Goal: Task Accomplishment & Management: Complete application form

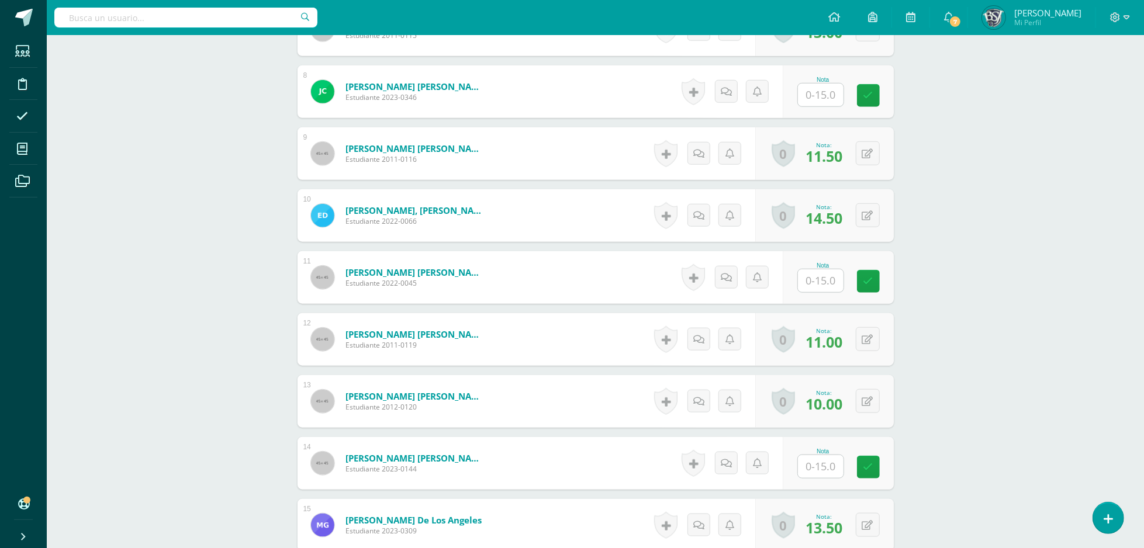
scroll to position [775, 0]
click at [826, 461] on input "text" at bounding box center [821, 466] width 46 height 23
type input "10"
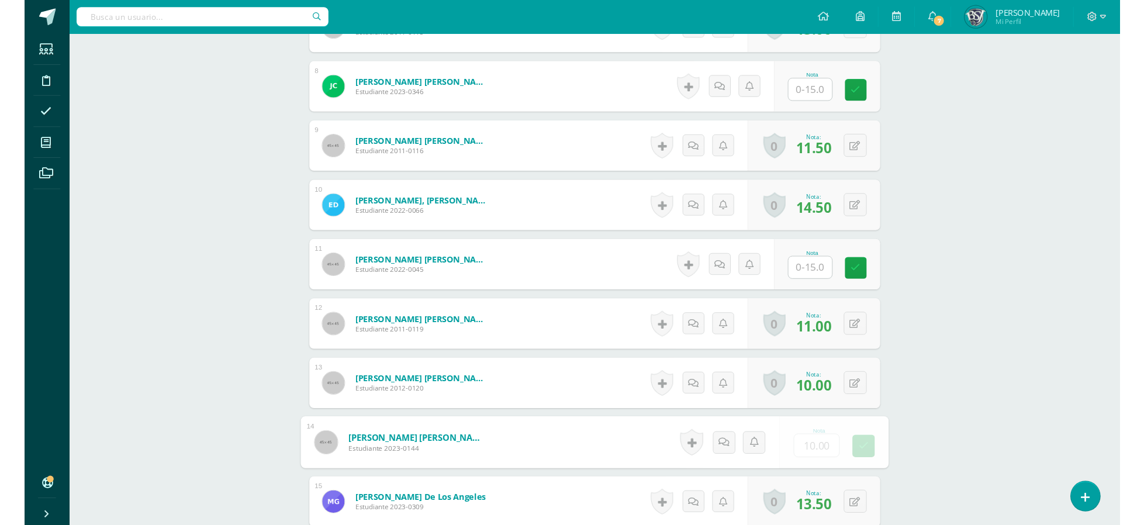
scroll to position [777, 0]
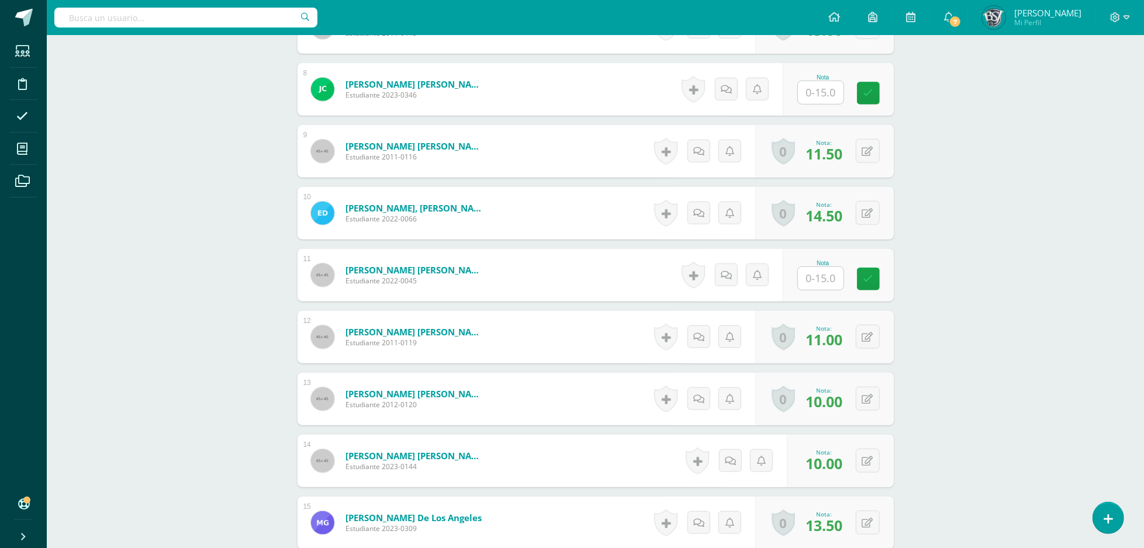
click at [958, 430] on div "Word and Sentence Study Primero Secundaria "B" Herramientas Detalle de asistenc…" at bounding box center [595, 439] width 1097 height 2363
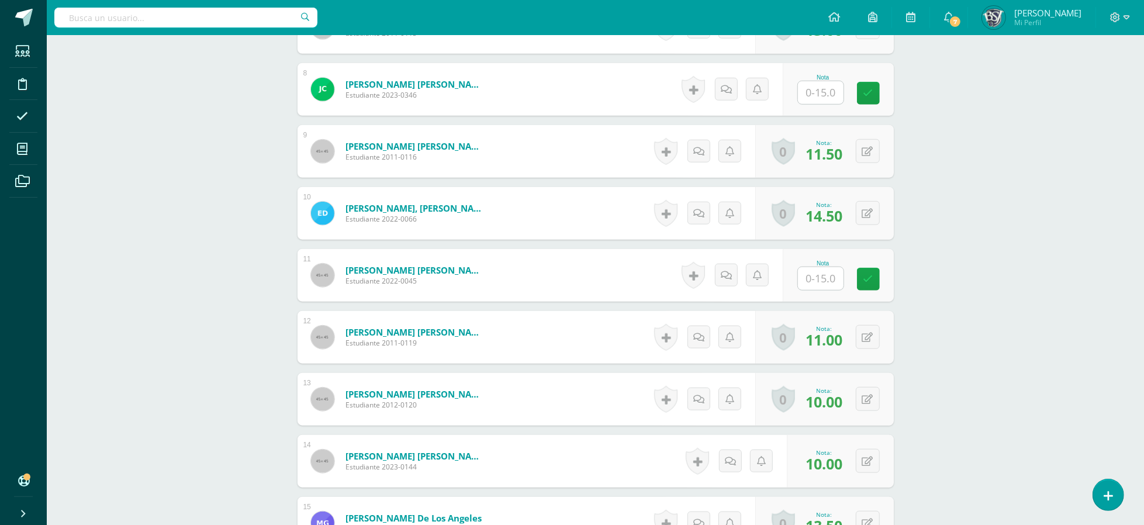
scroll to position [1714, 0]
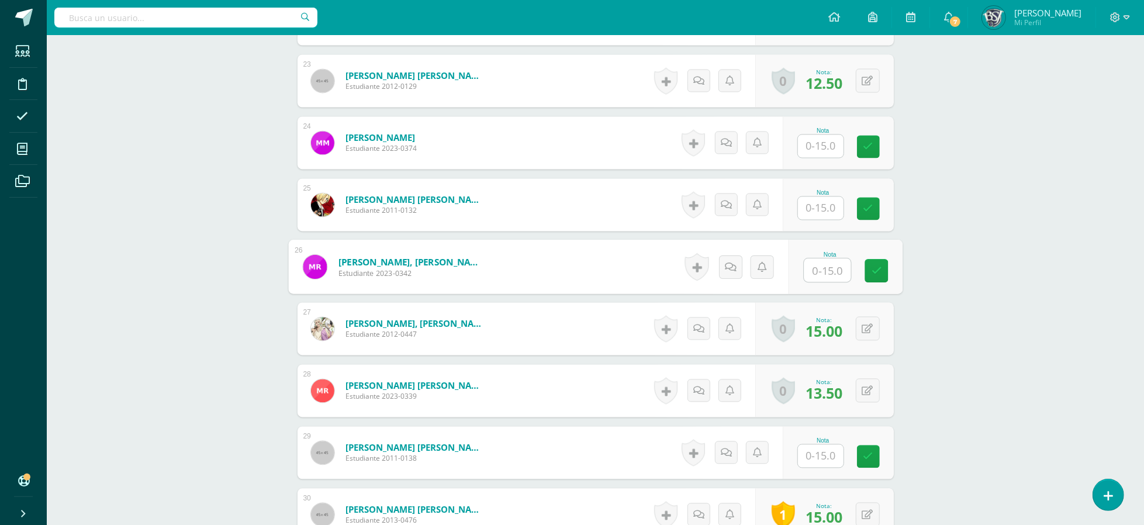
click at [838, 265] on input "text" at bounding box center [827, 270] width 47 height 23
type input "11.5"
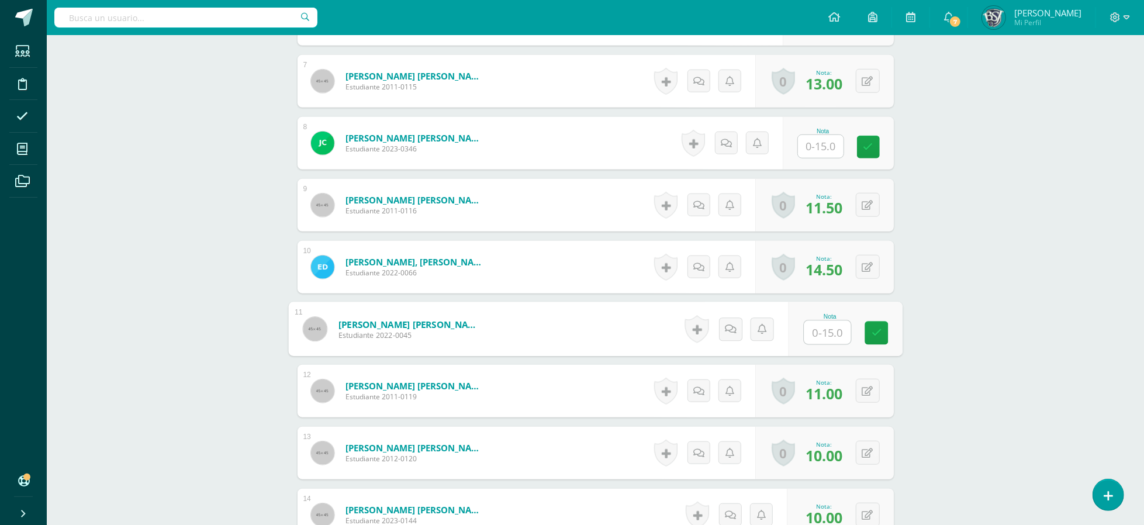
click at [829, 333] on input "text" at bounding box center [827, 332] width 47 height 23
type input "14"
click at [979, 330] on div "Word and Sentence Study Primero Secundaria "B" Herramientas Detalle de asistenc…" at bounding box center [595, 493] width 1097 height 2363
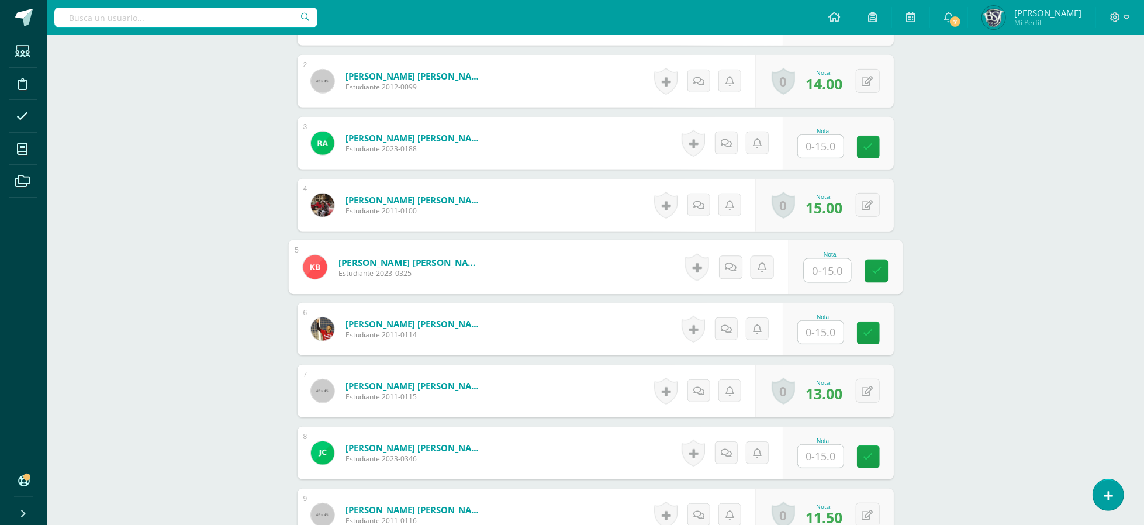
click at [831, 279] on input "text" at bounding box center [827, 270] width 47 height 23
type input "11"
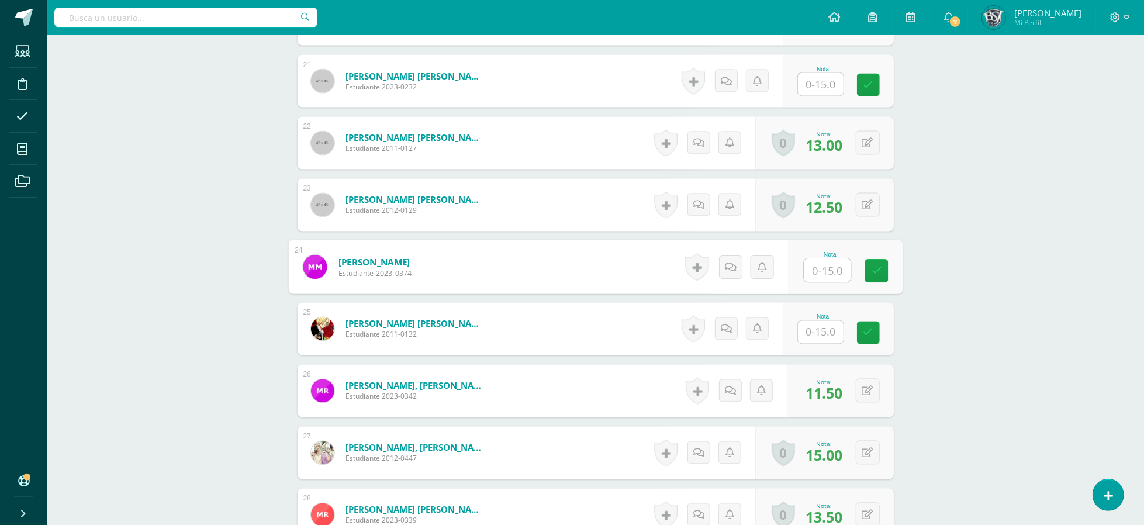
click at [838, 264] on input "text" at bounding box center [827, 270] width 47 height 23
click at [838, 271] on input "0" at bounding box center [827, 270] width 47 height 23
type input "0"
type input "13"
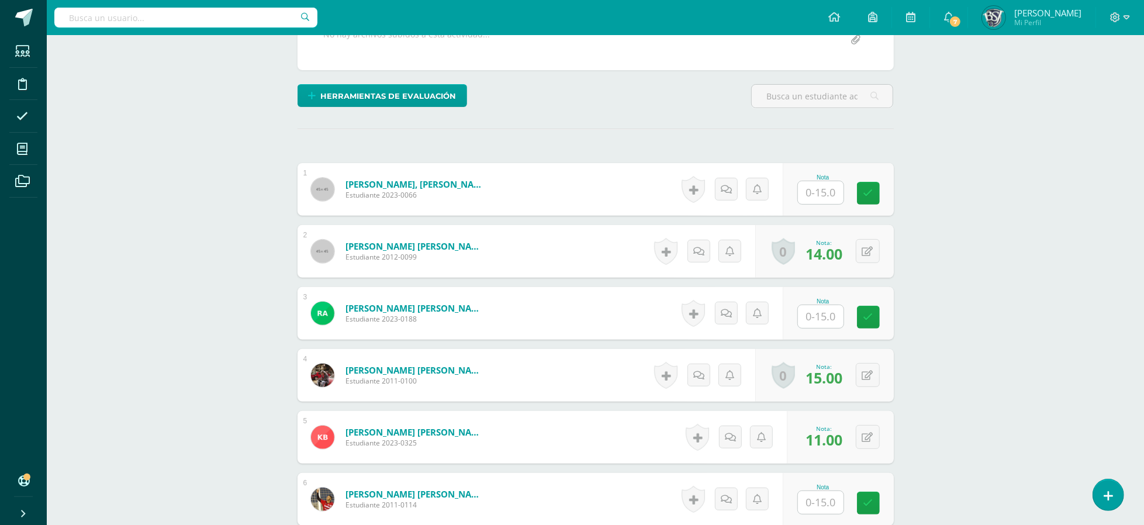
scroll to position [231, 0]
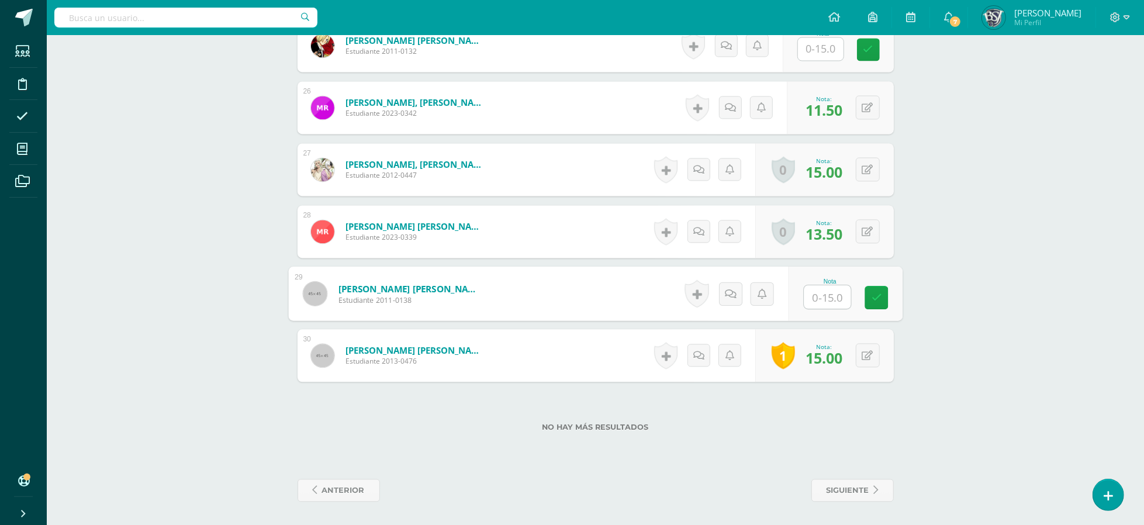
click at [830, 290] on input "text" at bounding box center [827, 296] width 47 height 23
type input "13.5"
click at [877, 299] on icon at bounding box center [876, 297] width 11 height 10
click at [880, 293] on icon at bounding box center [876, 297] width 11 height 10
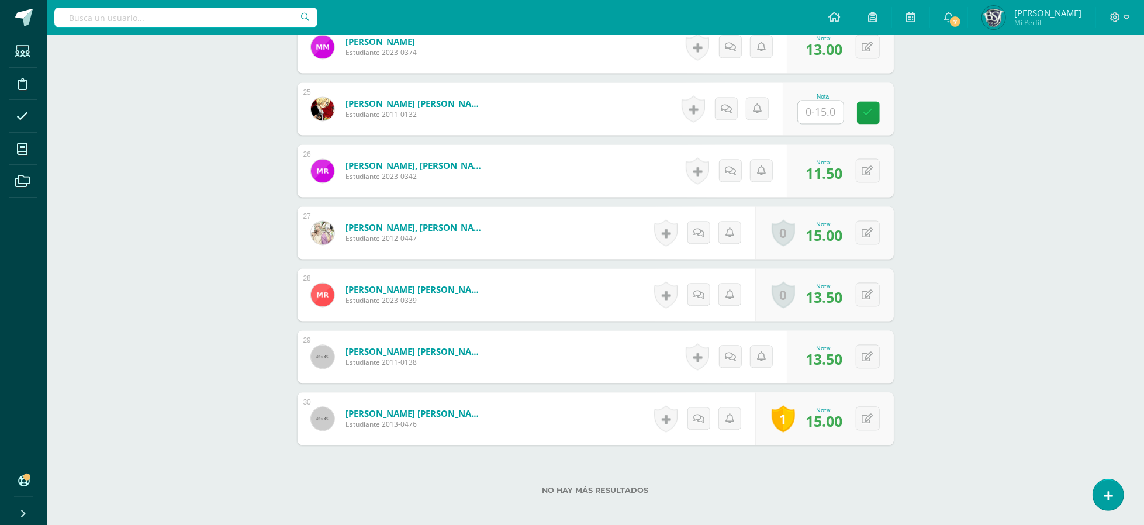
scroll to position [1781, 0]
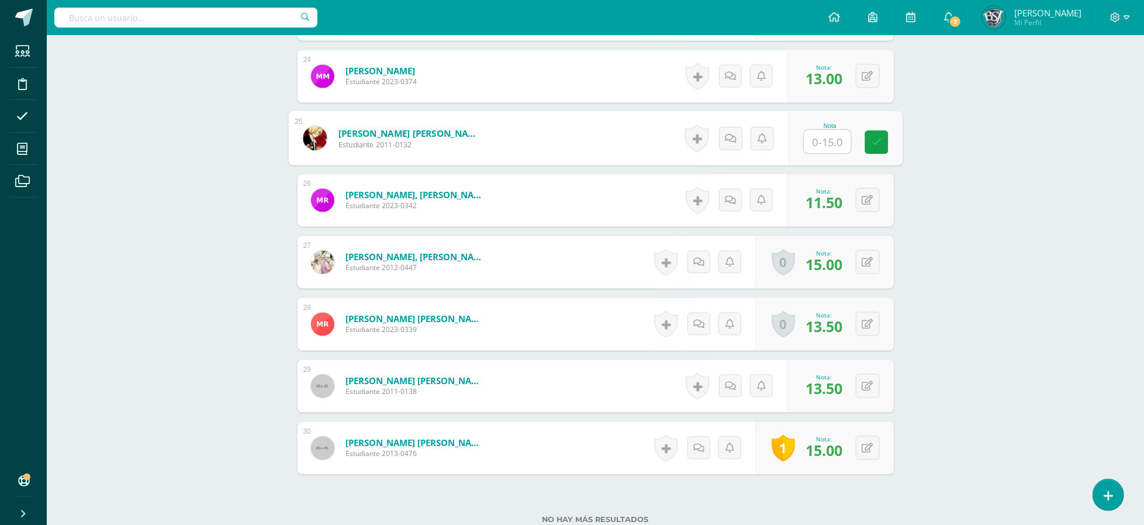
click at [836, 147] on input "text" at bounding box center [827, 141] width 47 height 23
type input "0"
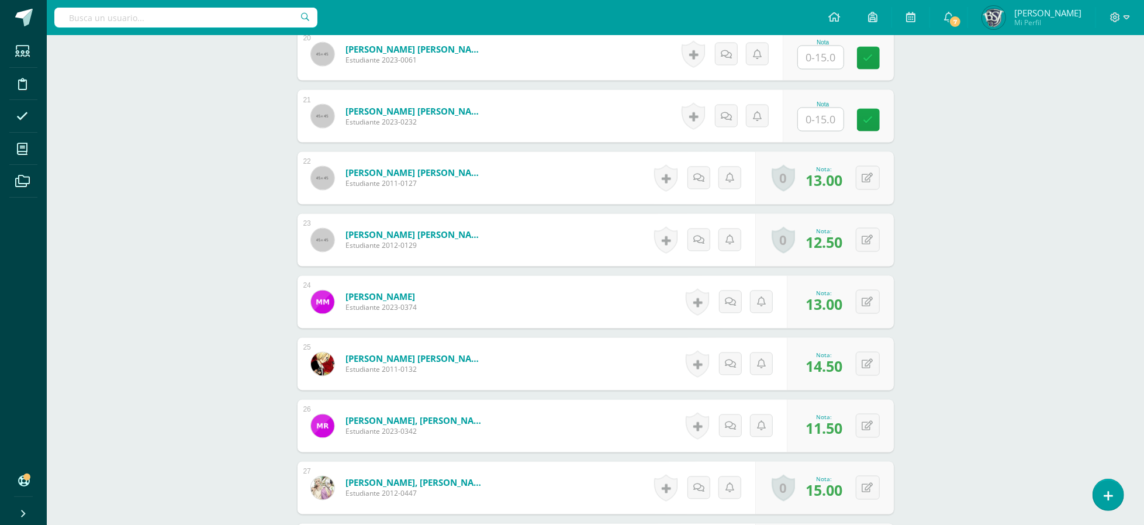
scroll to position [1553, 0]
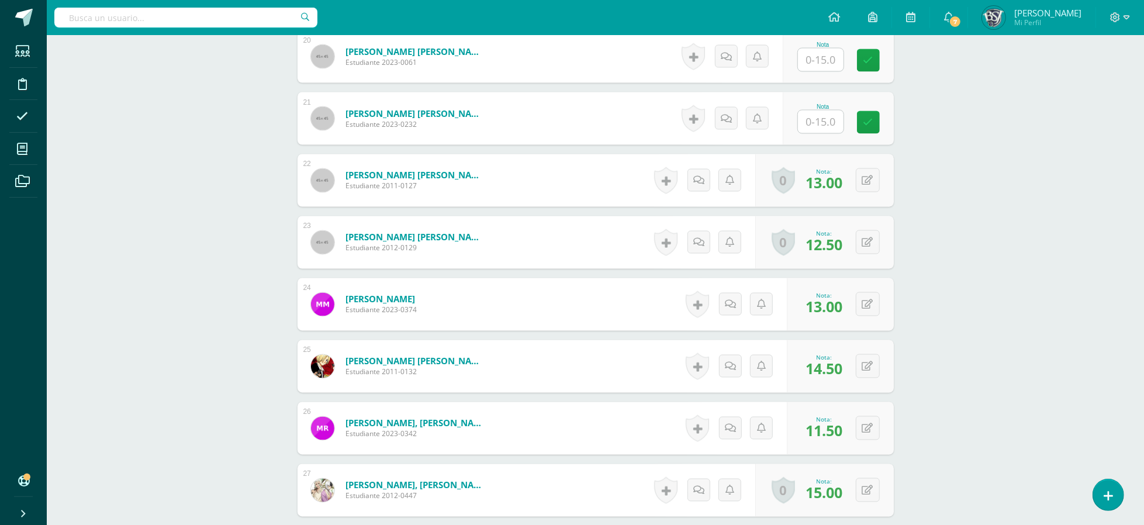
click at [835, 183] on span "13.00" at bounding box center [824, 183] width 37 height 20
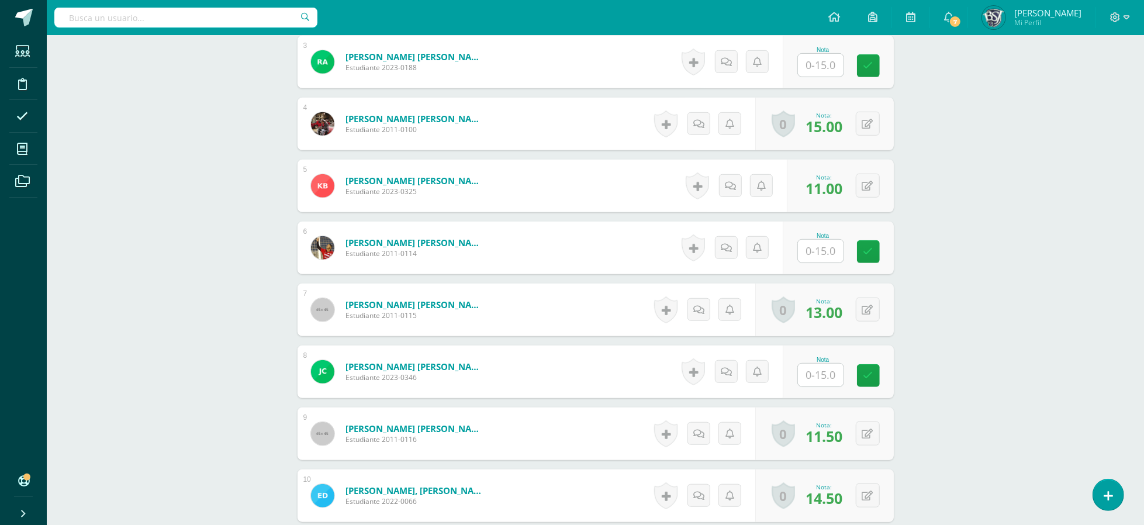
scroll to position [501, 0]
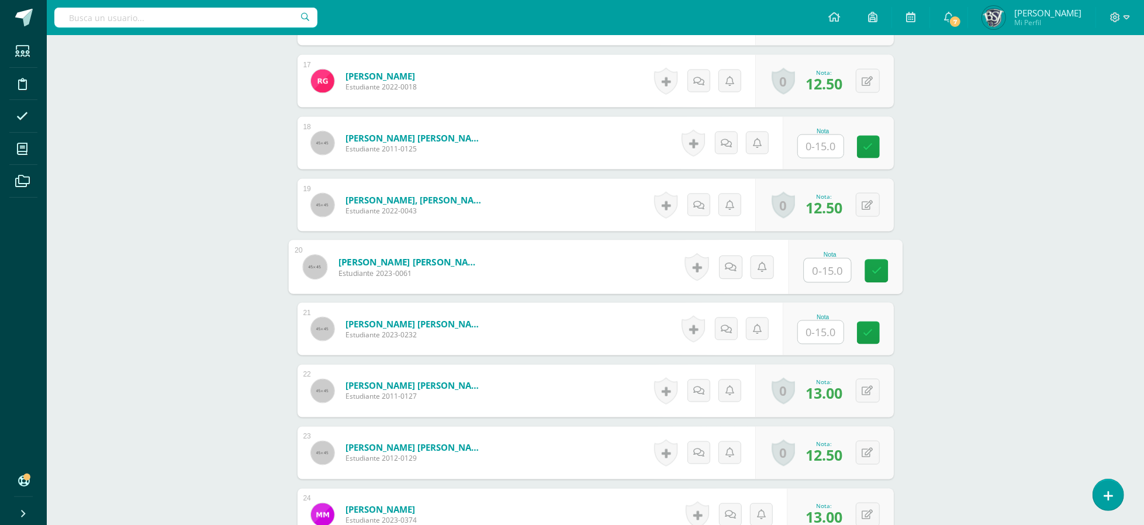
click at [842, 271] on input "text" at bounding box center [827, 270] width 47 height 23
type input "12.5"
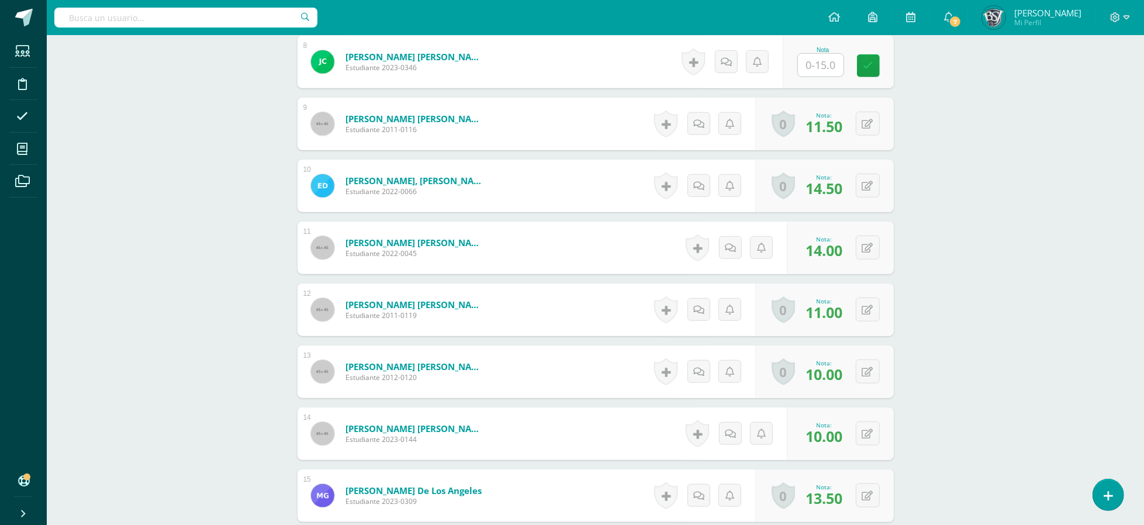
scroll to position [802, 0]
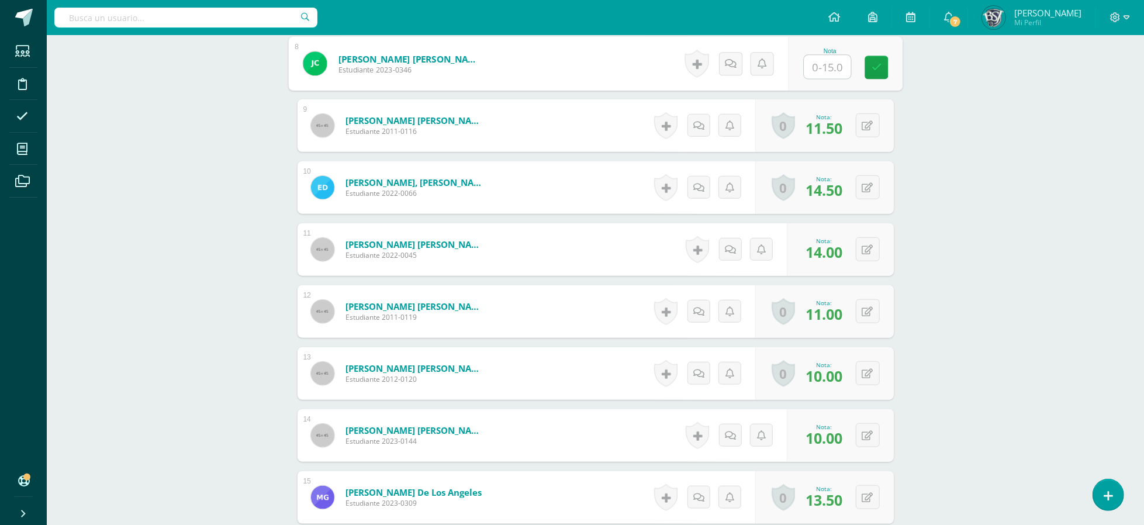
click at [811, 70] on input "text" at bounding box center [827, 67] width 47 height 23
type input "13.5"
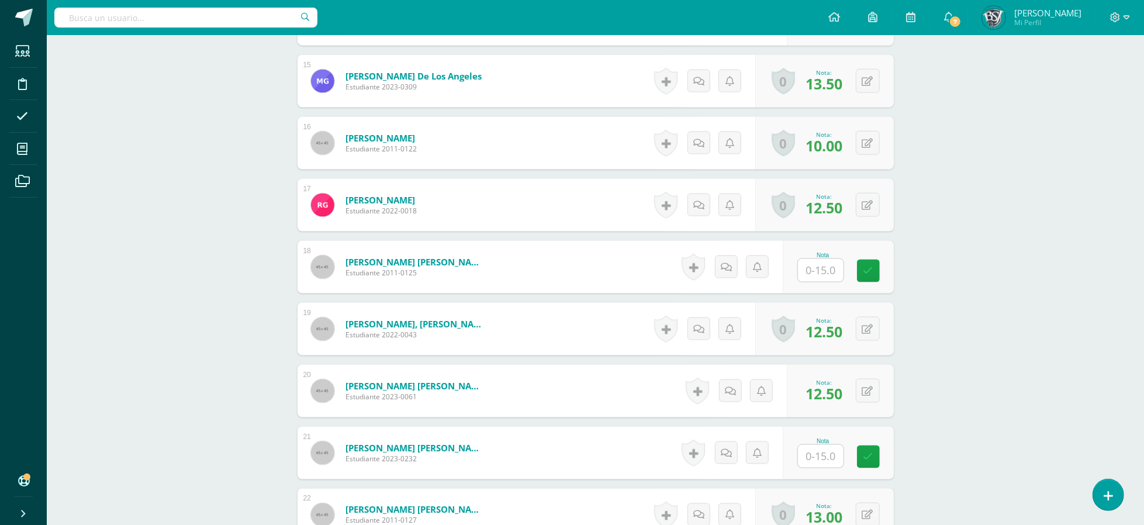
drag, startPoint x: 811, startPoint y: 70, endPoint x: 835, endPoint y: 268, distance: 199.6
click at [835, 268] on div "1 Agustin Aragón, Angel André Estudiante 2023-0066 Nota 0 Logros N/A 2" at bounding box center [595, 112] width 596 height 1849
click at [835, 268] on input "text" at bounding box center [821, 270] width 46 height 23
click at [835, 268] on input "text" at bounding box center [827, 270] width 47 height 23
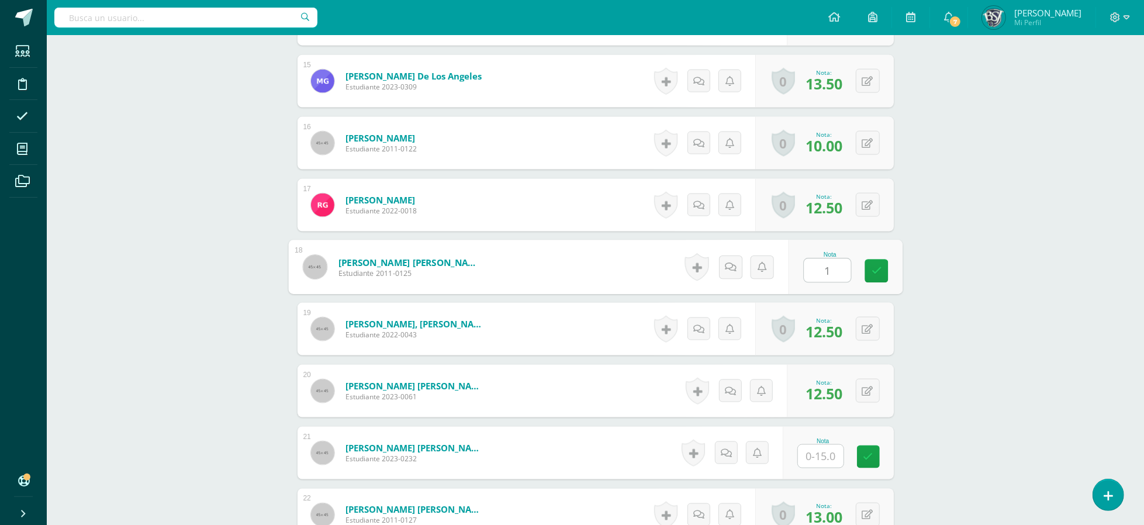
type input "15"
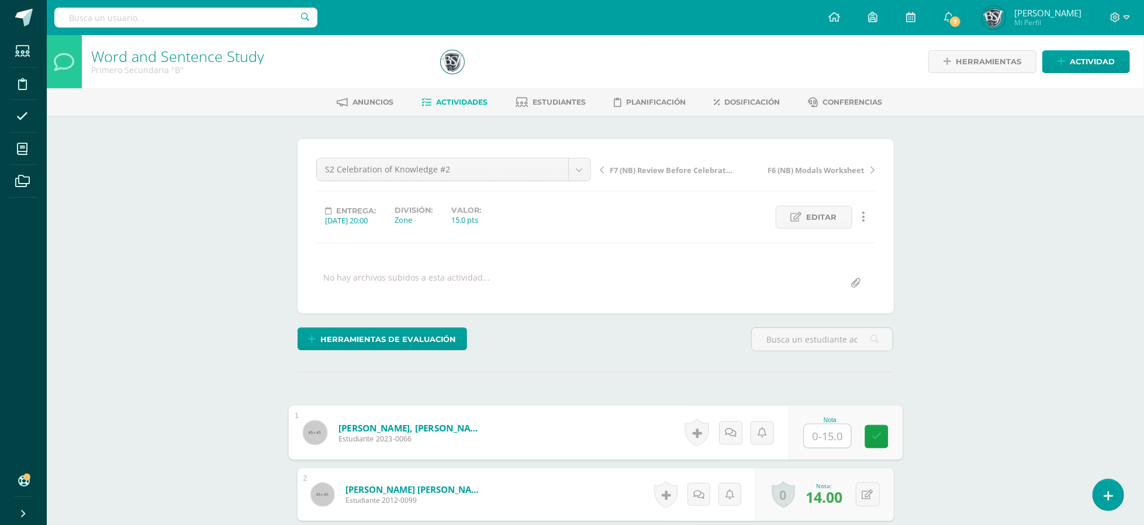
click at [804, 437] on input "text" at bounding box center [827, 435] width 47 height 23
type input "13.5"
click at [883, 428] on link at bounding box center [875, 436] width 23 height 23
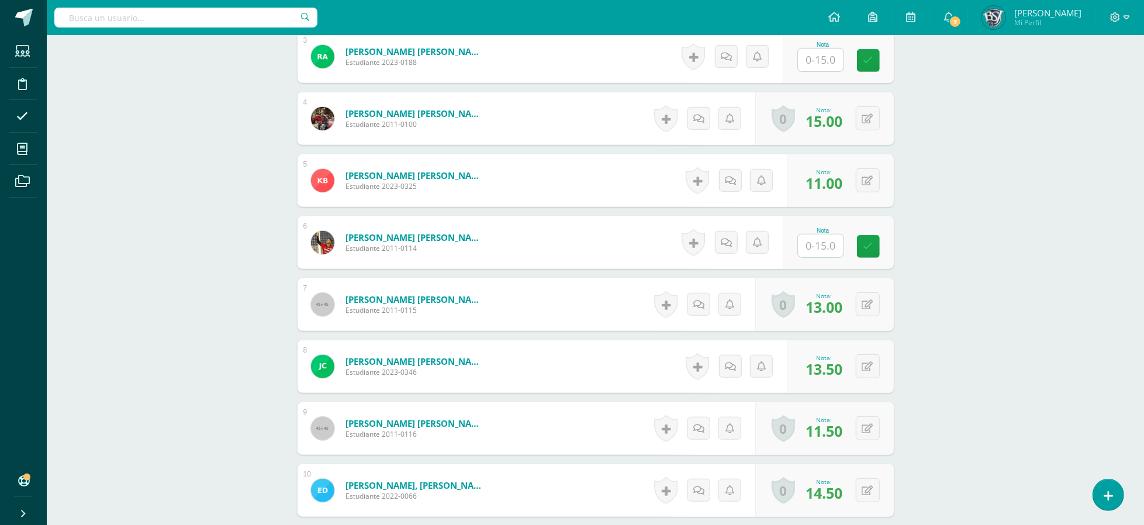
scroll to position [490, 0]
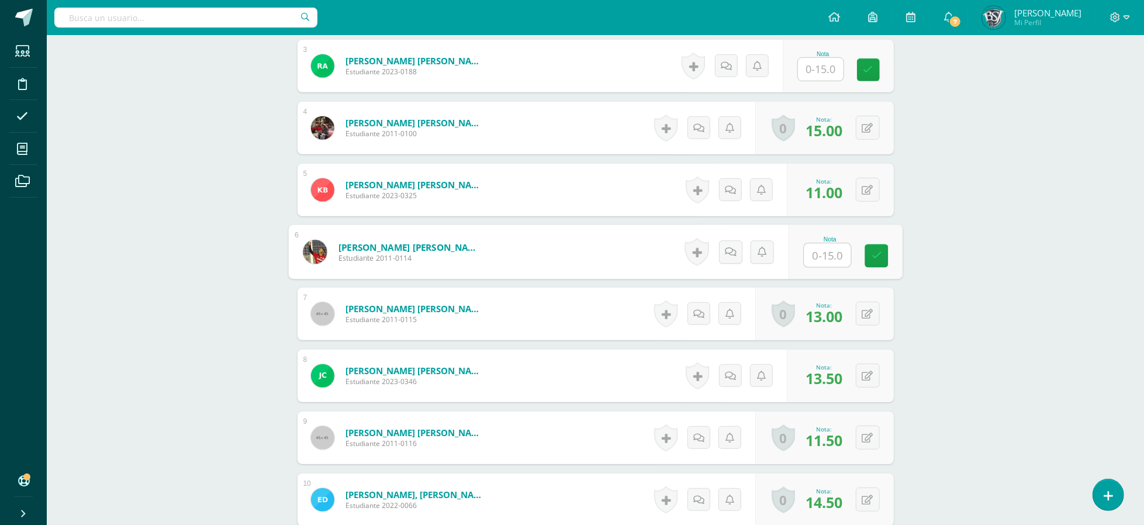
click at [836, 252] on input "text" at bounding box center [827, 255] width 47 height 23
type input "12.5"
click at [821, 67] on input "text" at bounding box center [827, 69] width 47 height 23
type input "14"
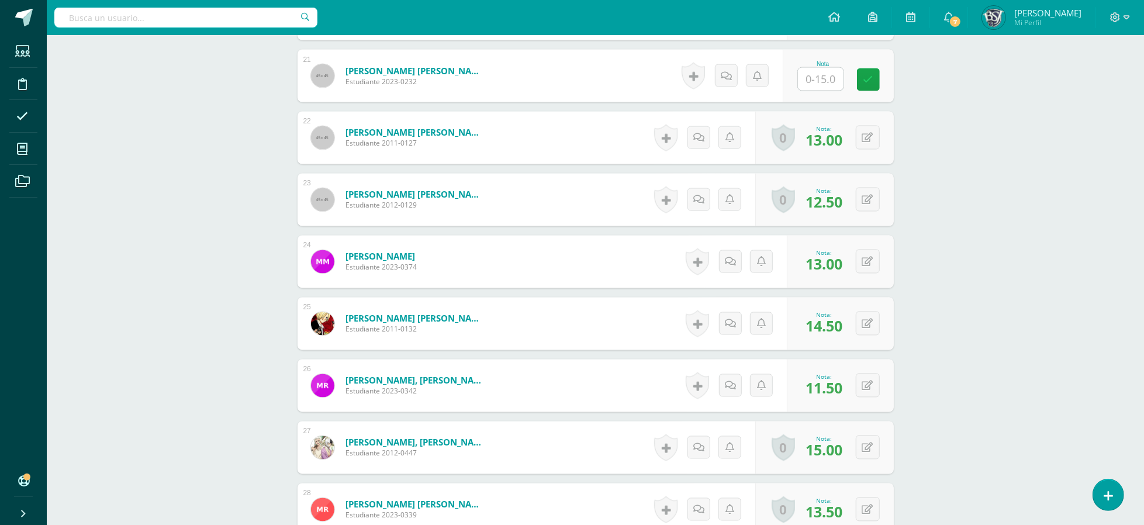
scroll to position [1587, 0]
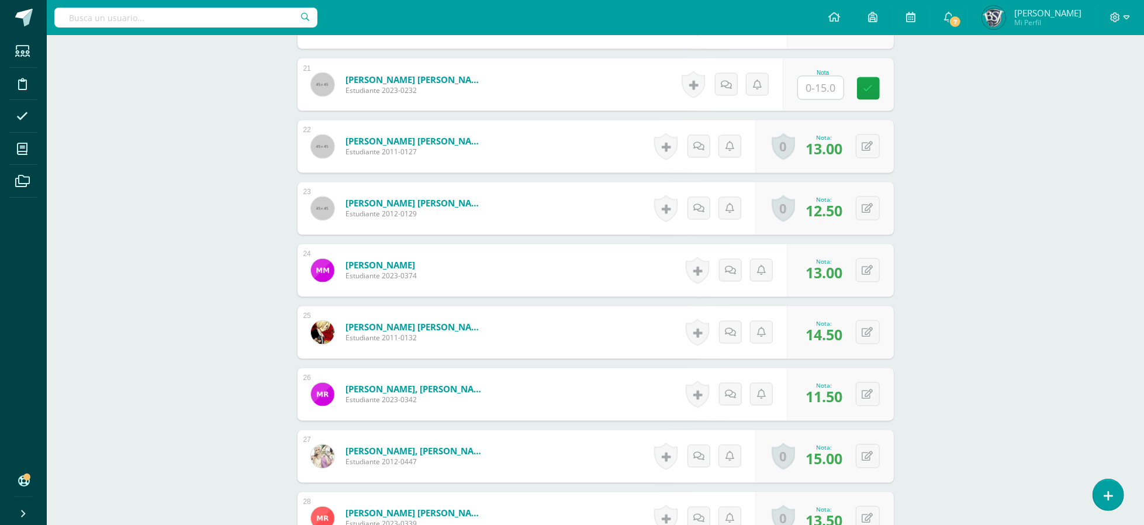
click at [828, 84] on input "text" at bounding box center [821, 88] width 46 height 23
type input "14.5"
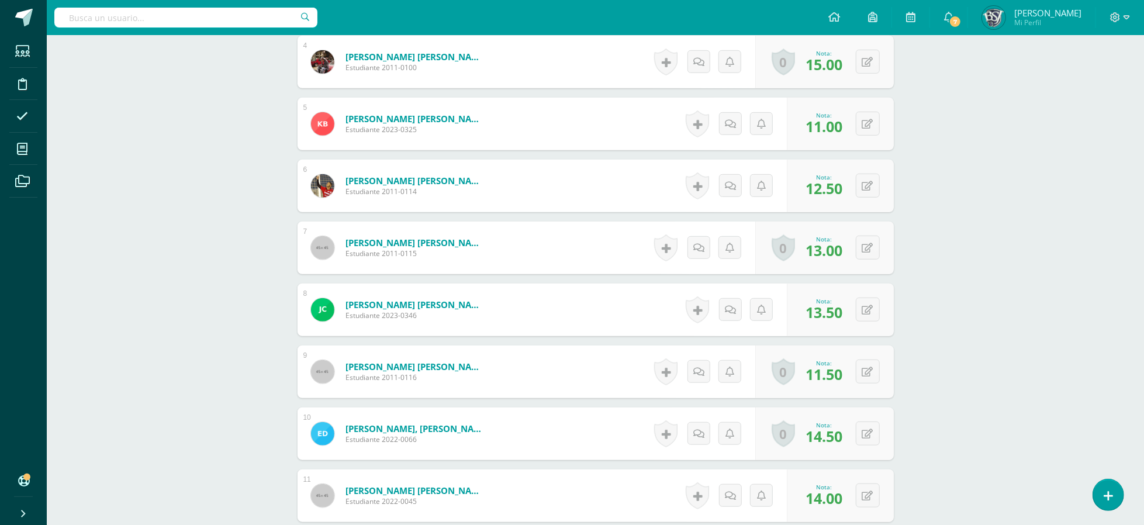
scroll to position [0, 0]
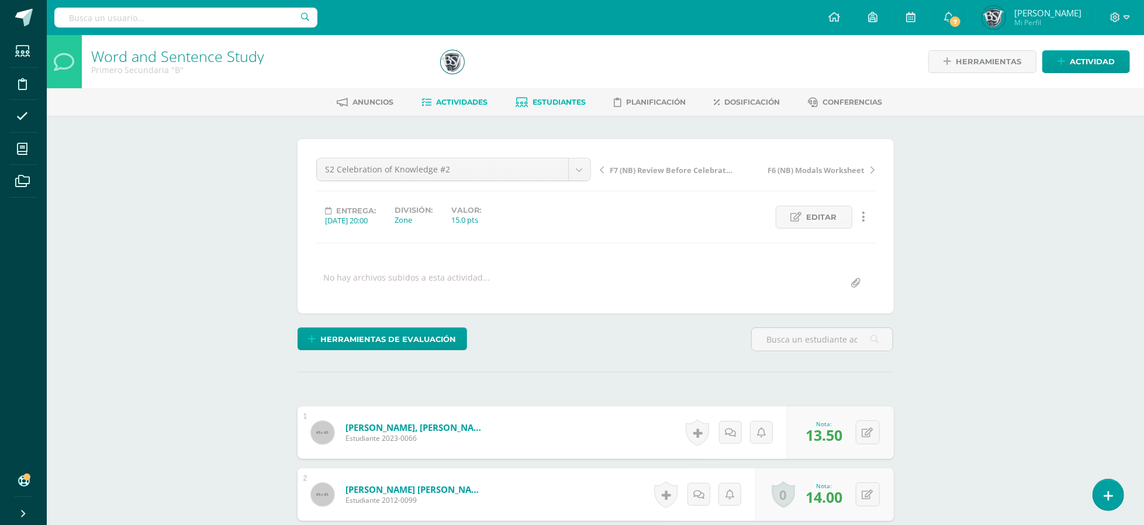
click at [552, 104] on span "Estudiantes" at bounding box center [558, 102] width 53 height 9
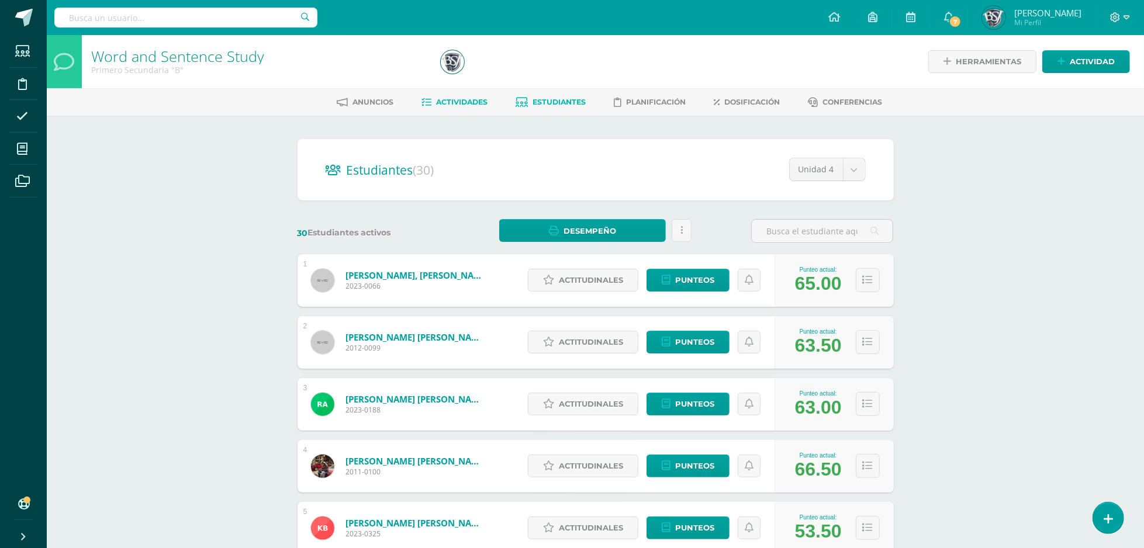
click at [456, 108] on link "Actividades" at bounding box center [454, 102] width 66 height 19
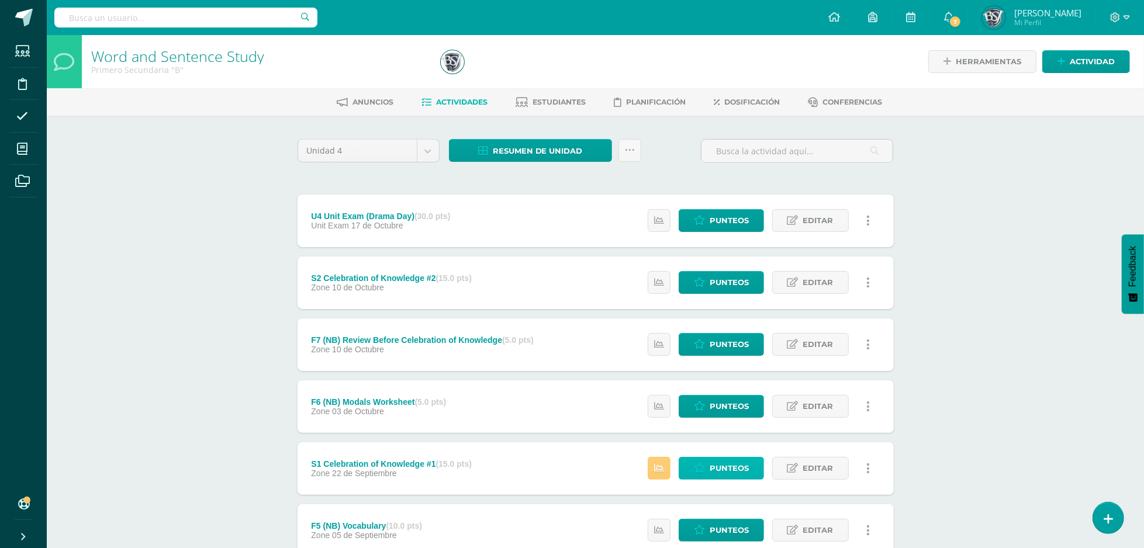
click at [732, 463] on span "Punteos" at bounding box center [729, 469] width 39 height 22
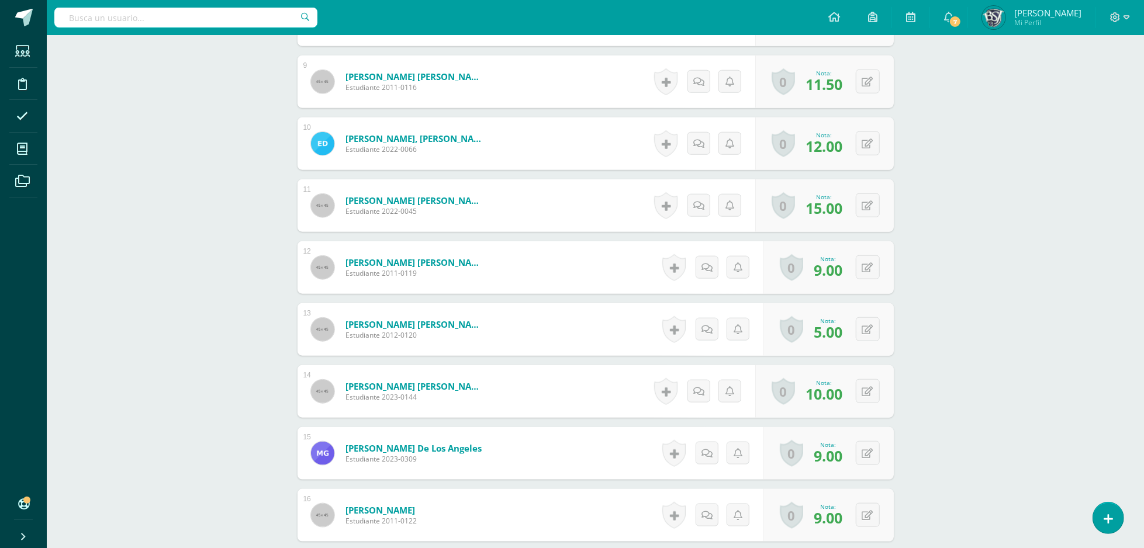
scroll to position [1842, 0]
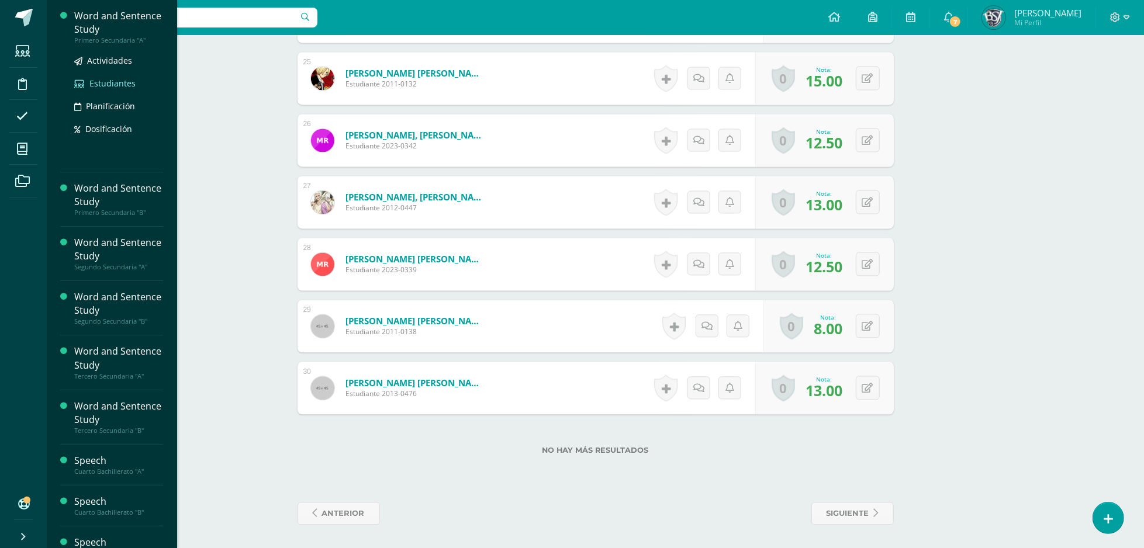
click at [130, 79] on span "Estudiantes" at bounding box center [112, 83] width 46 height 11
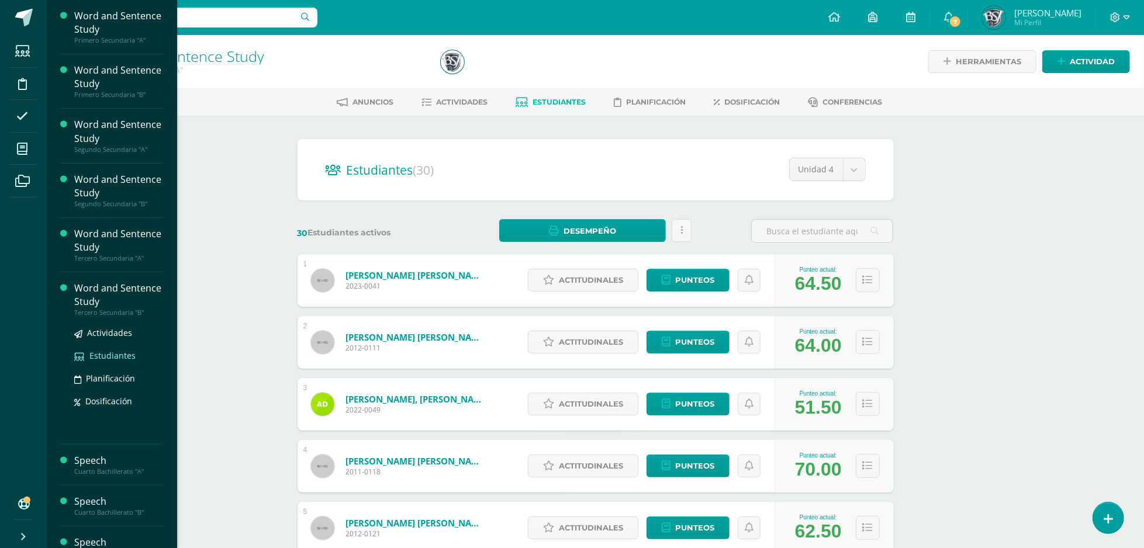
click at [120, 350] on span "Estudiantes" at bounding box center [112, 355] width 46 height 11
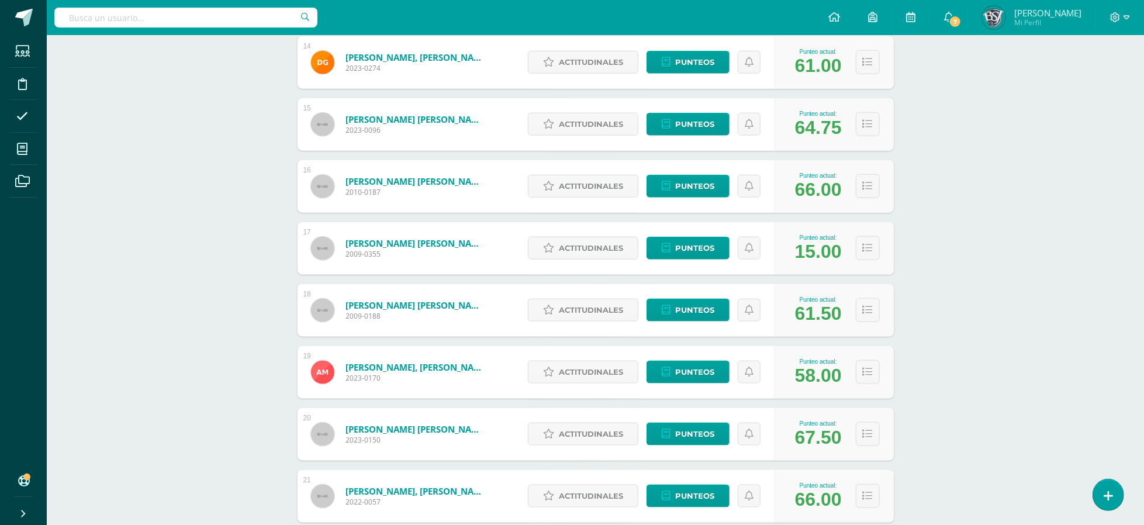
scroll to position [570, 0]
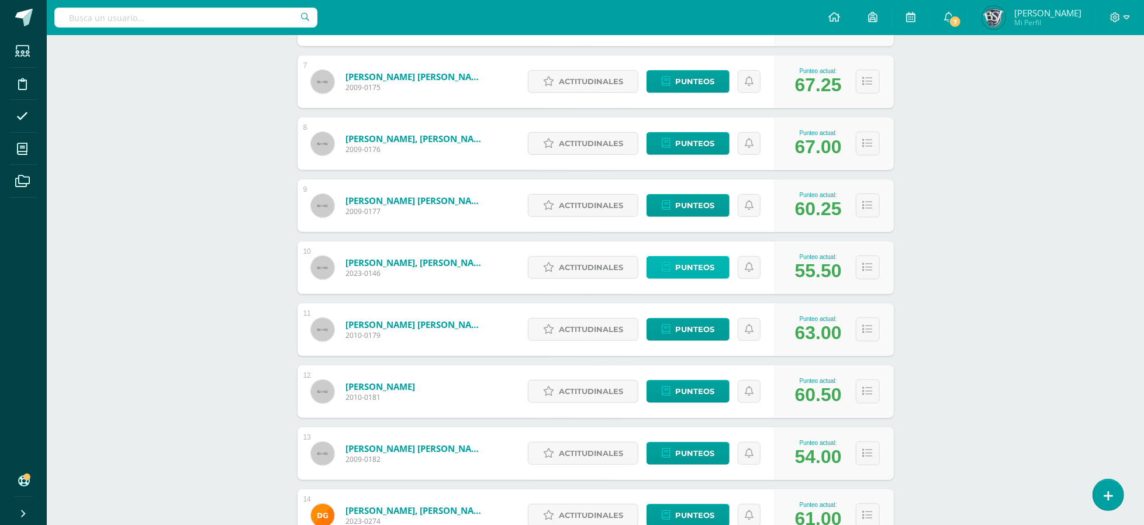
click at [726, 269] on link "Punteos" at bounding box center [687, 267] width 83 height 23
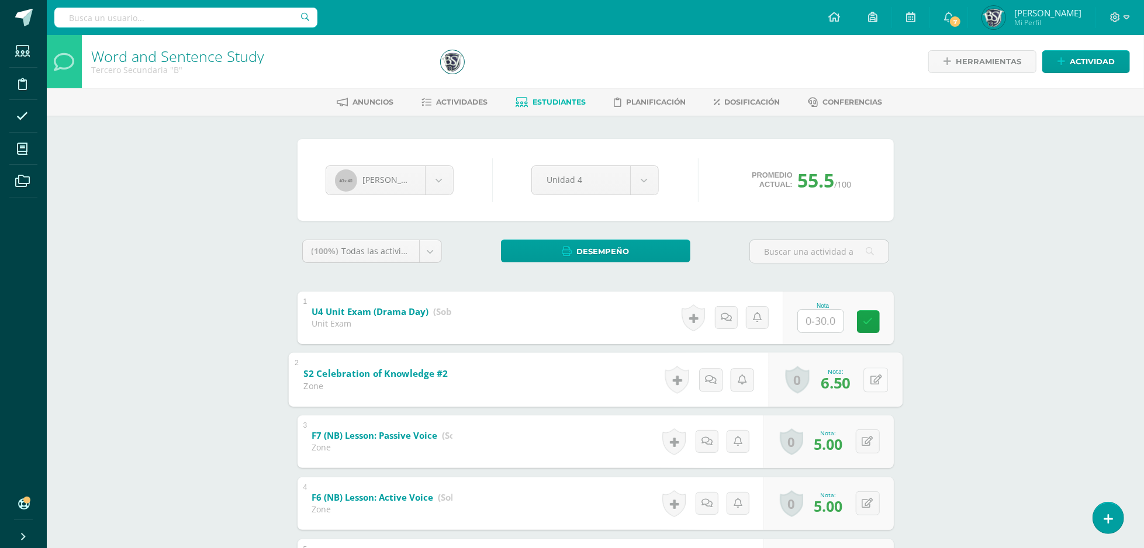
click at [872, 376] on icon at bounding box center [876, 380] width 12 height 10
type input "9"
click at [835, 386] on span "9.00" at bounding box center [828, 382] width 29 height 20
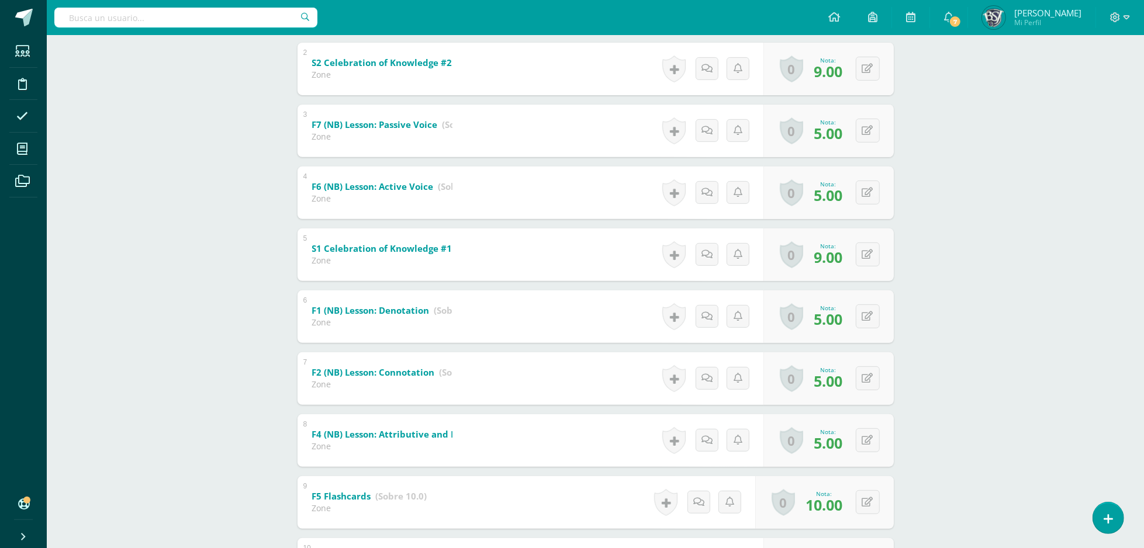
scroll to position [353, 0]
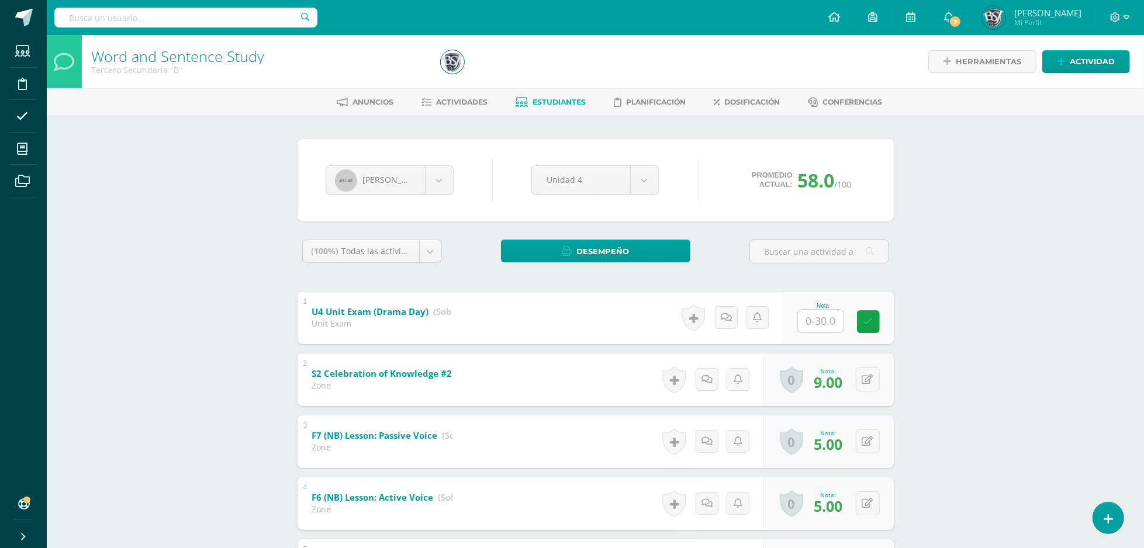
click at [915, 280] on div "[PERSON_NAME] [PERSON_NAME] [PERSON_NAME] [PERSON_NAME] [PERSON_NAME] [PERSON_N…" at bounding box center [595, 546] width 643 height 860
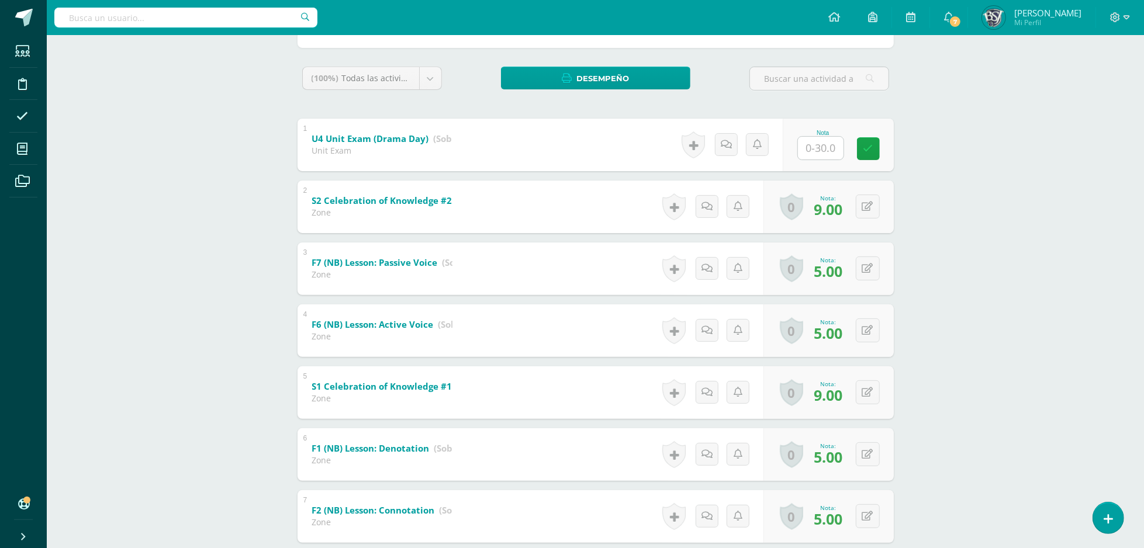
scroll to position [216, 0]
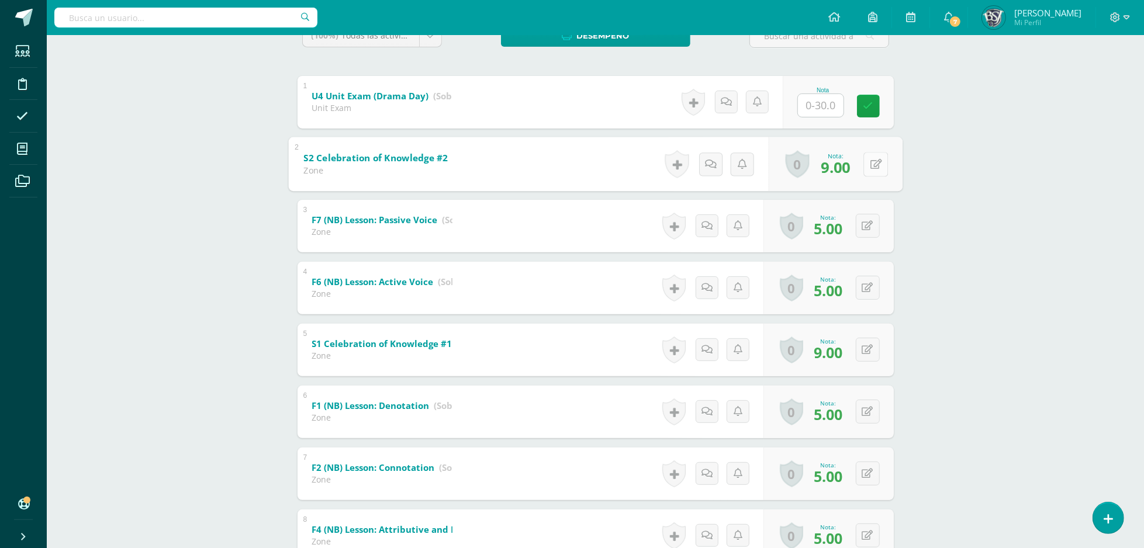
click at [874, 171] on button at bounding box center [875, 164] width 25 height 25
type input "10"
click at [868, 358] on button at bounding box center [875, 350] width 25 height 25
type input "10"
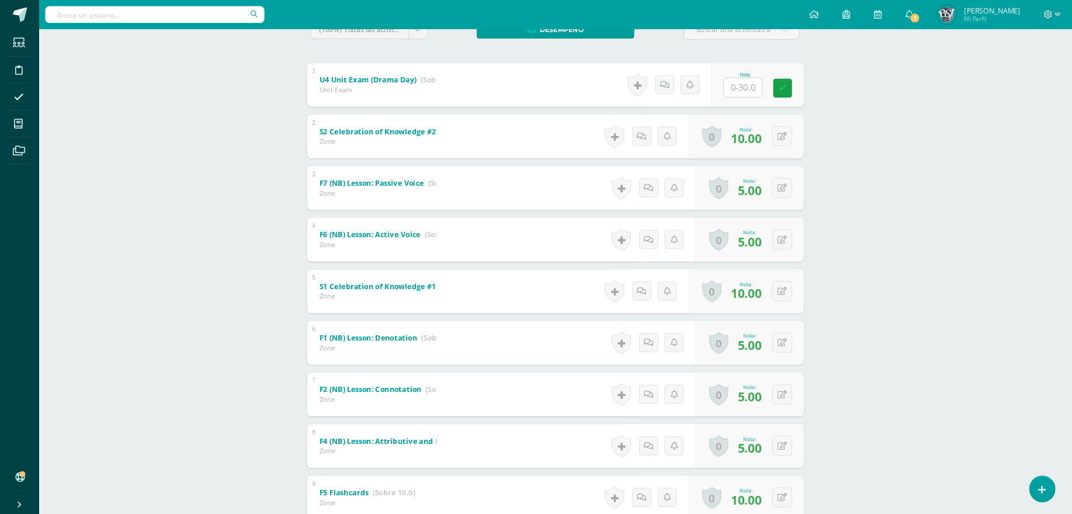
scroll to position [0, 0]
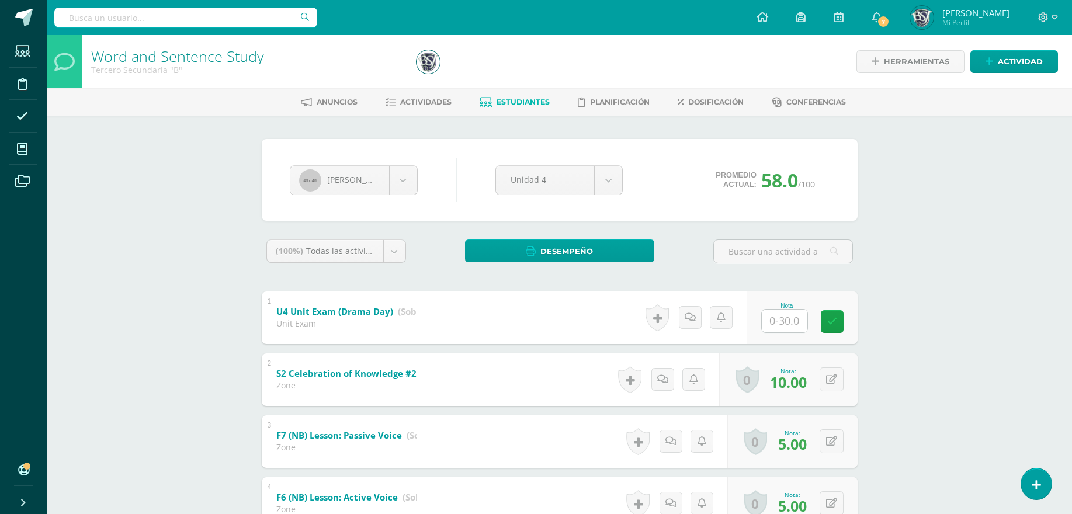
click at [499, 100] on span "Estudiantes" at bounding box center [523, 102] width 53 height 9
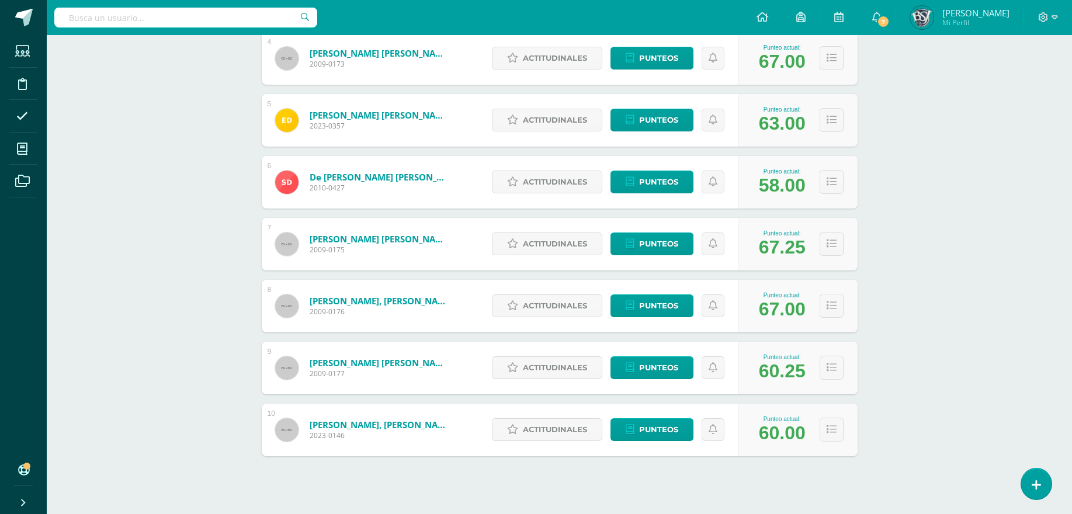
scroll to position [424, 0]
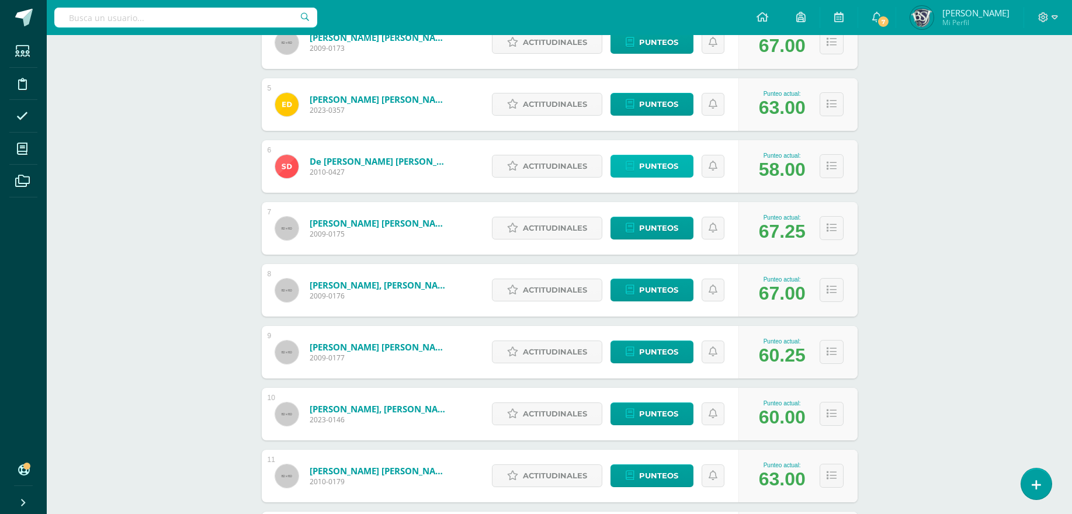
click at [671, 165] on span "Punteos" at bounding box center [658, 166] width 39 height 22
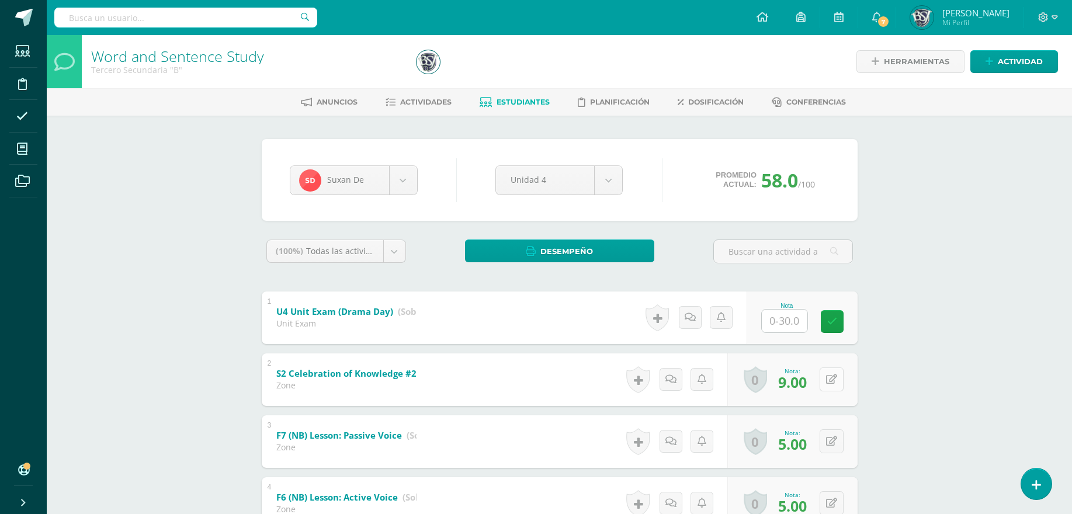
click at [832, 387] on button at bounding box center [832, 380] width 24 height 24
type input "10"
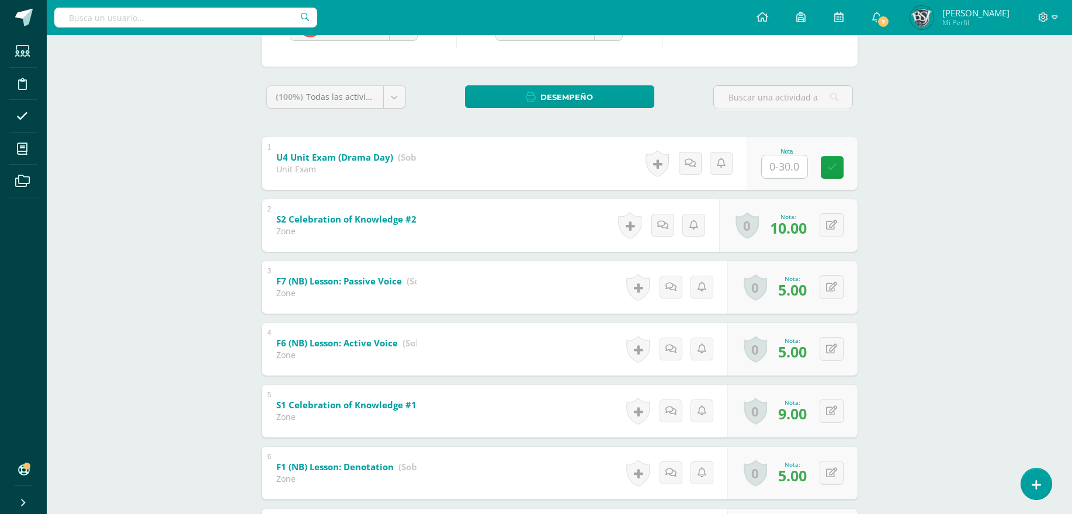
scroll to position [158, 0]
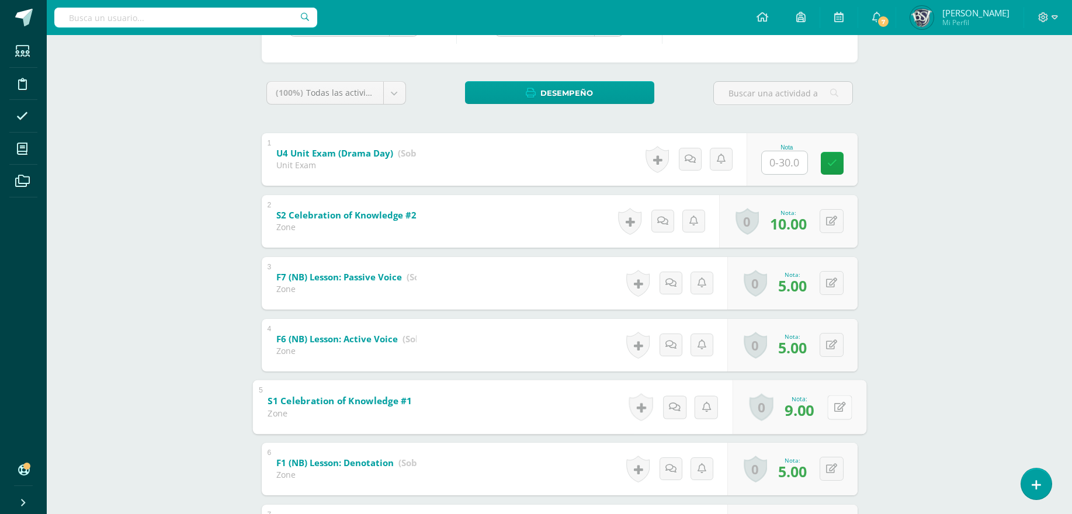
click at [836, 406] on icon at bounding box center [840, 407] width 12 height 10
type input "10"
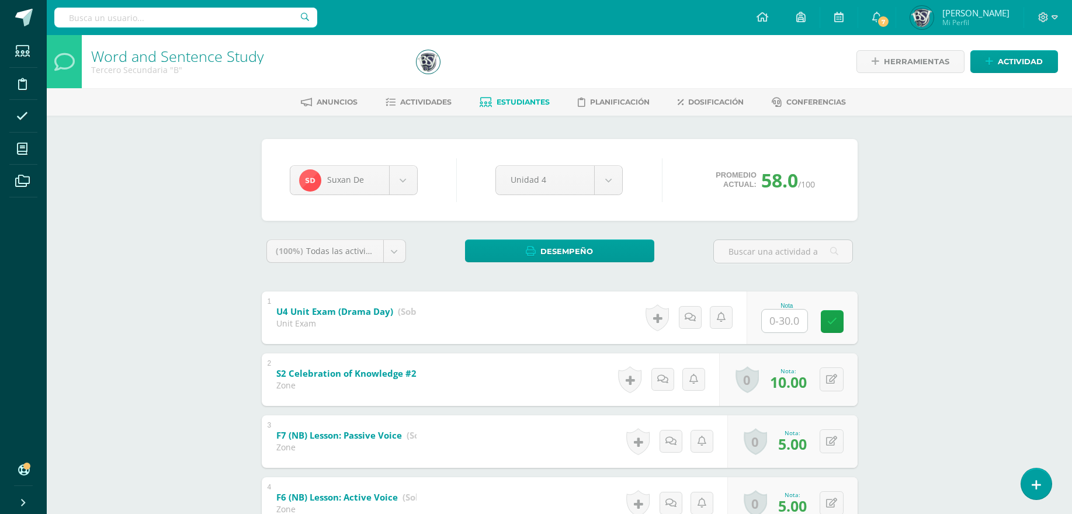
click at [503, 103] on span "Estudiantes" at bounding box center [523, 102] width 53 height 9
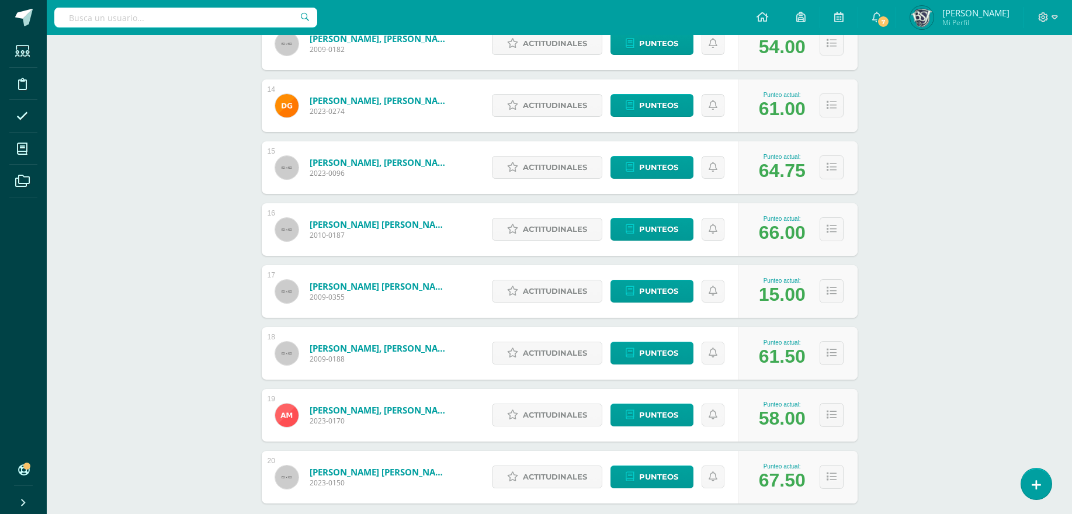
scroll to position [1043, 0]
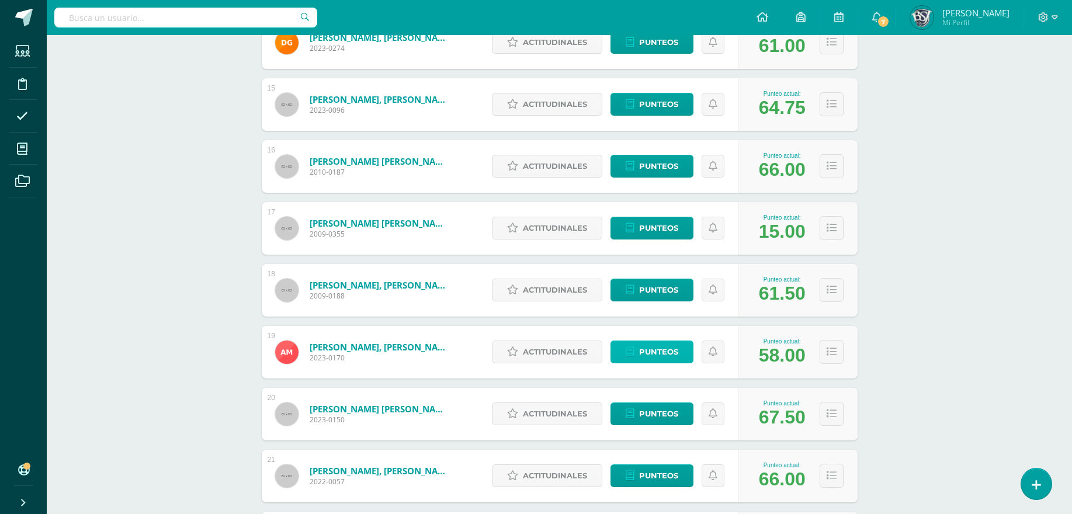
click at [643, 351] on span "Punteos" at bounding box center [658, 352] width 39 height 22
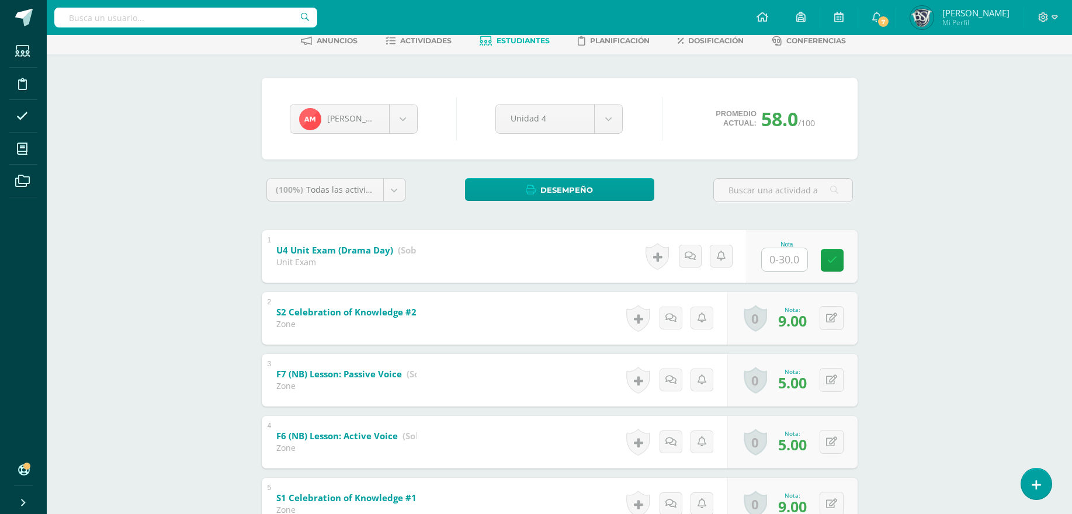
scroll to position [81, 0]
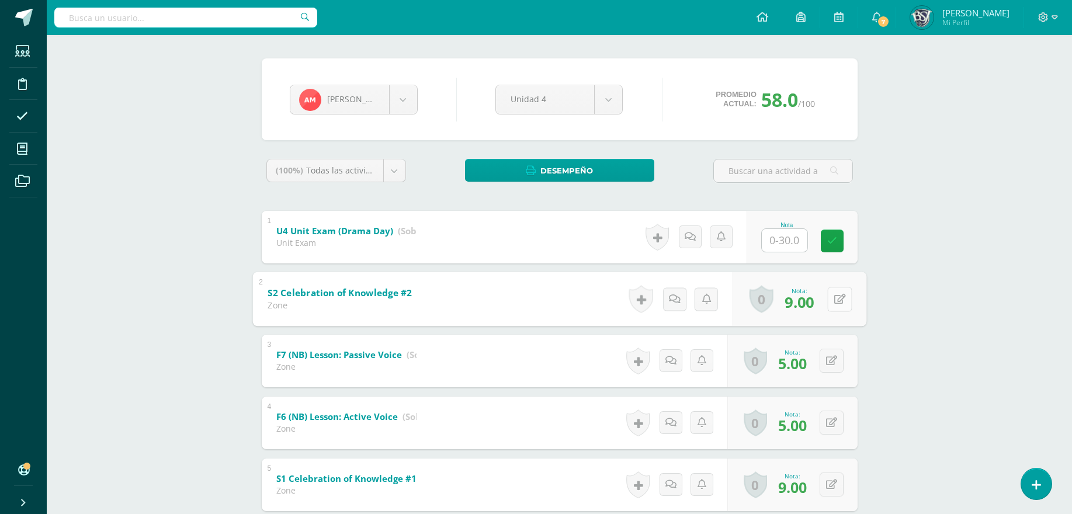
click at [839, 300] on button at bounding box center [840, 299] width 25 height 25
type input "10"
click at [832, 486] on button at bounding box center [840, 485] width 25 height 25
type input "10"
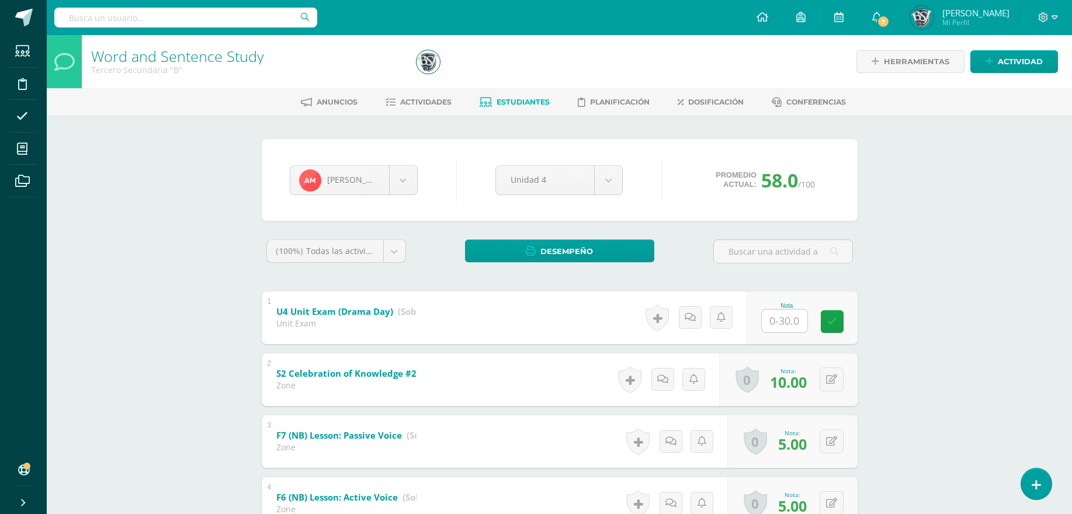
click at [507, 109] on link "Estudiantes" at bounding box center [515, 102] width 70 height 19
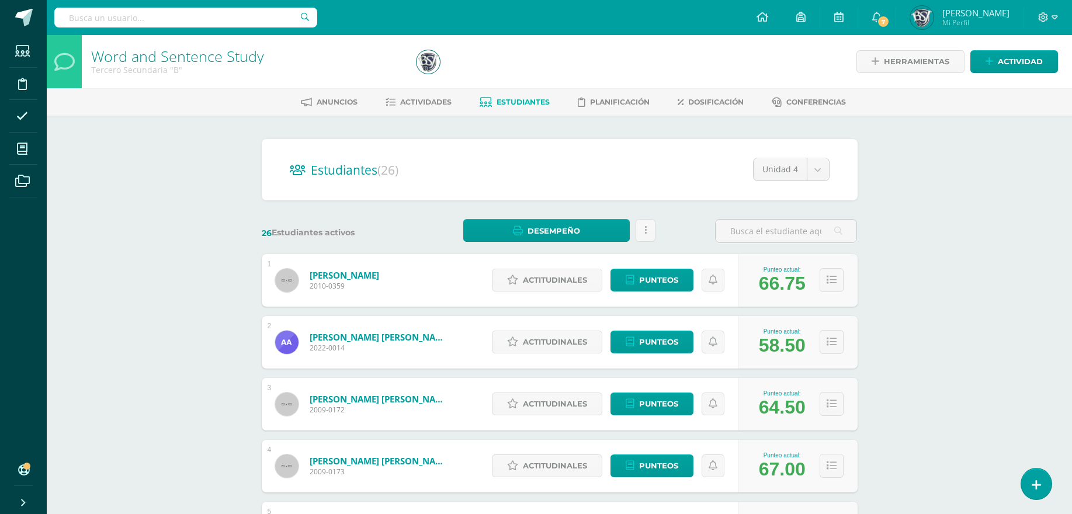
click at [890, 247] on div "Word and Sentence Study Tercero Secundaria "B" Herramientas Detalle de asistenc…" at bounding box center [560, 486] width 1026 height 903
click at [851, 233] on input "text" at bounding box center [786, 231] width 141 height 23
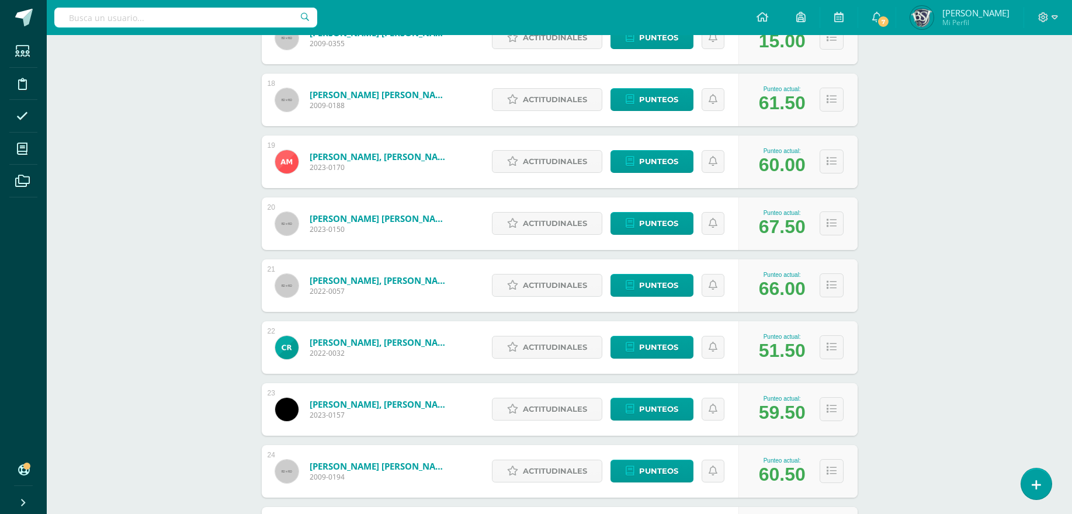
scroll to position [1419, 0]
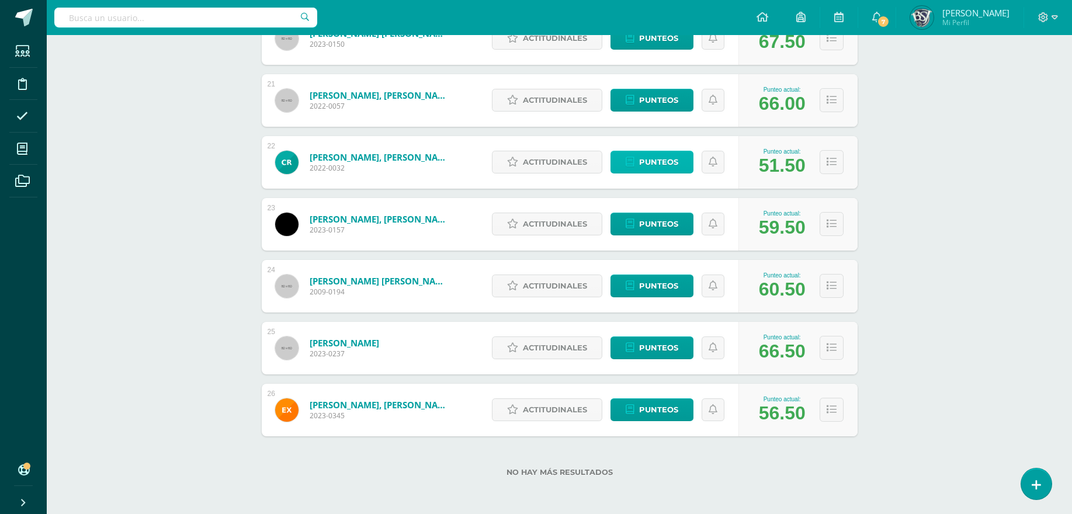
click at [673, 171] on span "Punteos" at bounding box center [658, 162] width 39 height 22
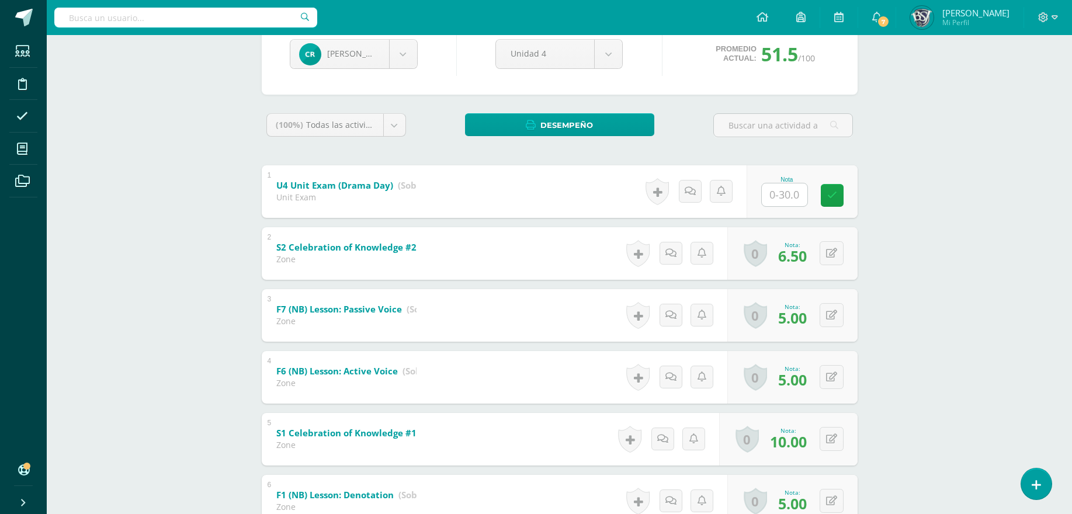
scroll to position [131, 0]
